Goal: Information Seeking & Learning: Learn about a topic

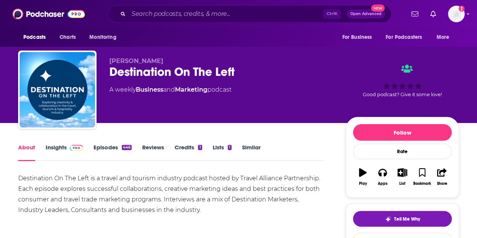
click at [161, 65] on div "Destination On The Left" at bounding box center [221, 71] width 224 height 15
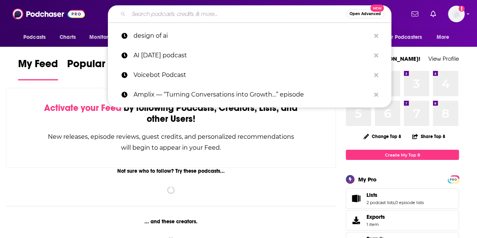
click at [163, 14] on input "Search podcasts, credits, & more..." at bounding box center [238, 14] width 218 height 12
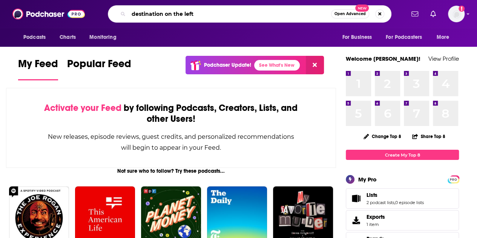
type input "destination on the left"
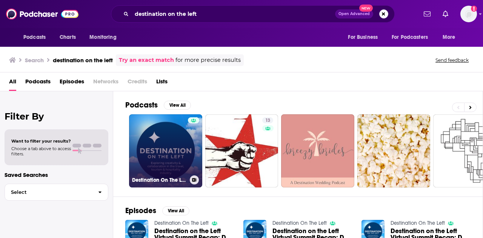
click at [175, 135] on link "Destination On The Left" at bounding box center [165, 150] width 73 height 73
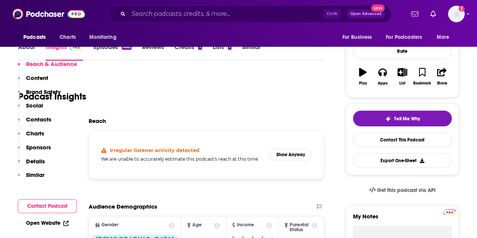
scroll to position [145, 0]
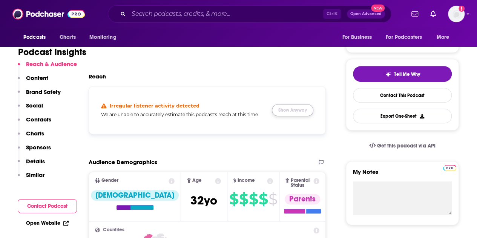
click at [297, 111] on button "Show Anyway" at bounding box center [292, 110] width 41 height 12
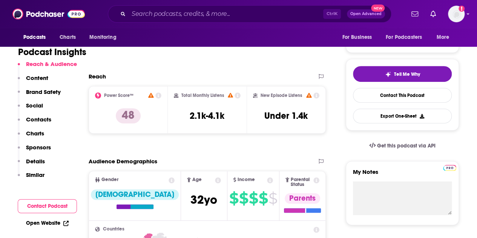
scroll to position [127, 0]
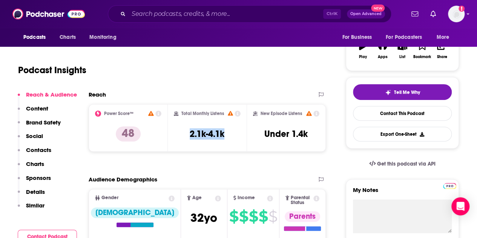
drag, startPoint x: 190, startPoint y: 136, endPoint x: 227, endPoint y: 138, distance: 37.0
click at [227, 138] on div "Total Monthly Listens 2.1k-4.1k" at bounding box center [207, 127] width 67 height 35
copy h3 "2.1k-4.1k"
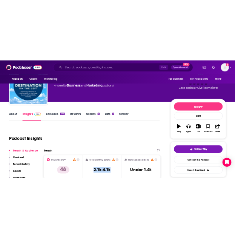
scroll to position [0, 0]
